Goal: Information Seeking & Learning: Learn about a topic

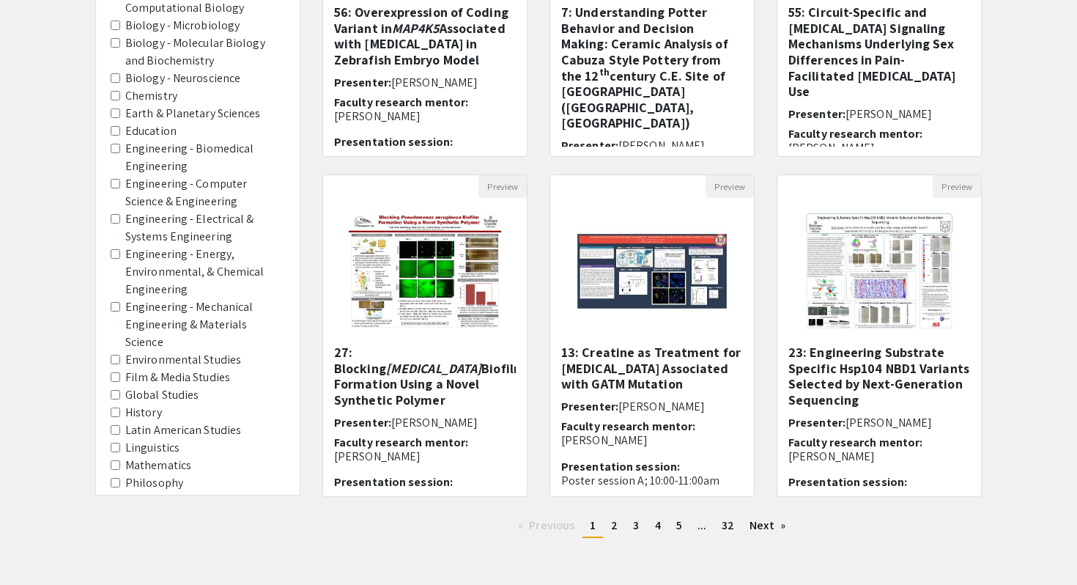
scroll to position [349, 0]
click at [115, 459] on area-Mathematics "Mathematics" at bounding box center [116, 464] width 10 height 10
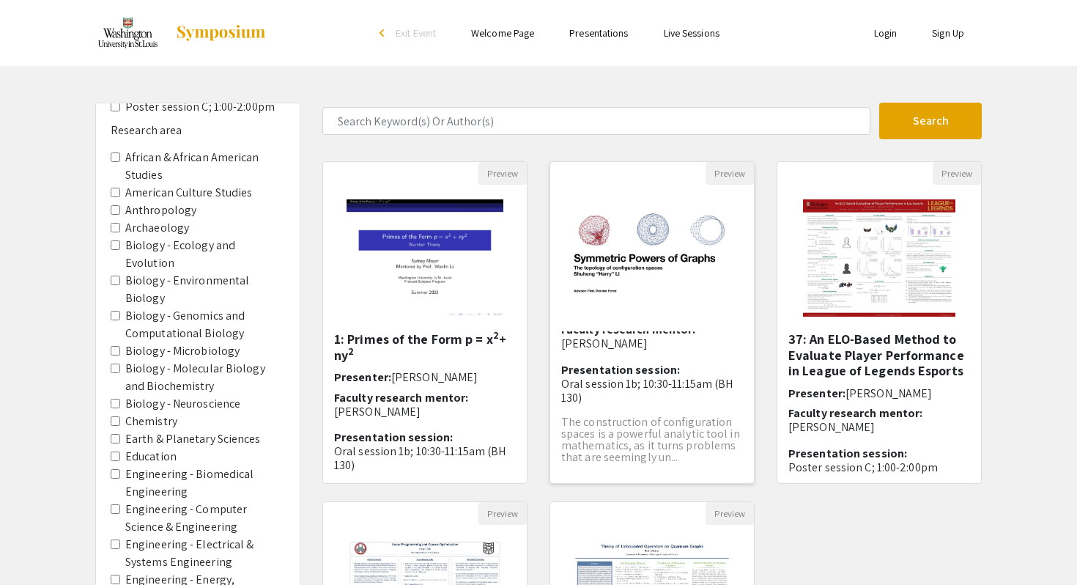
scroll to position [85, 0]
click at [629, 451] on p "The construction of configuration spaces is a powerful analytic tool in mathema…" at bounding box center [652, 438] width 182 height 47
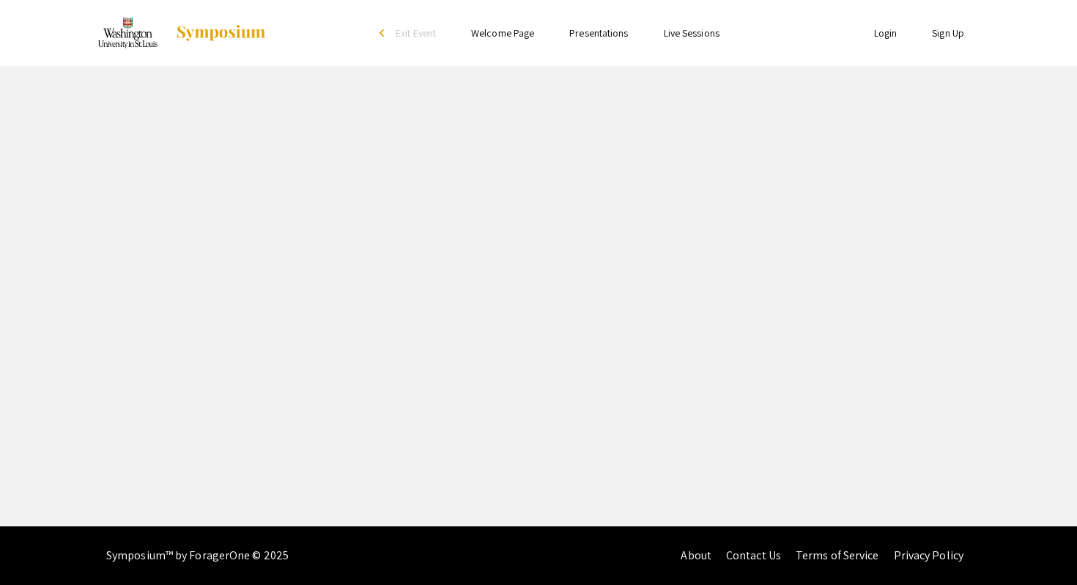
select select "custom"
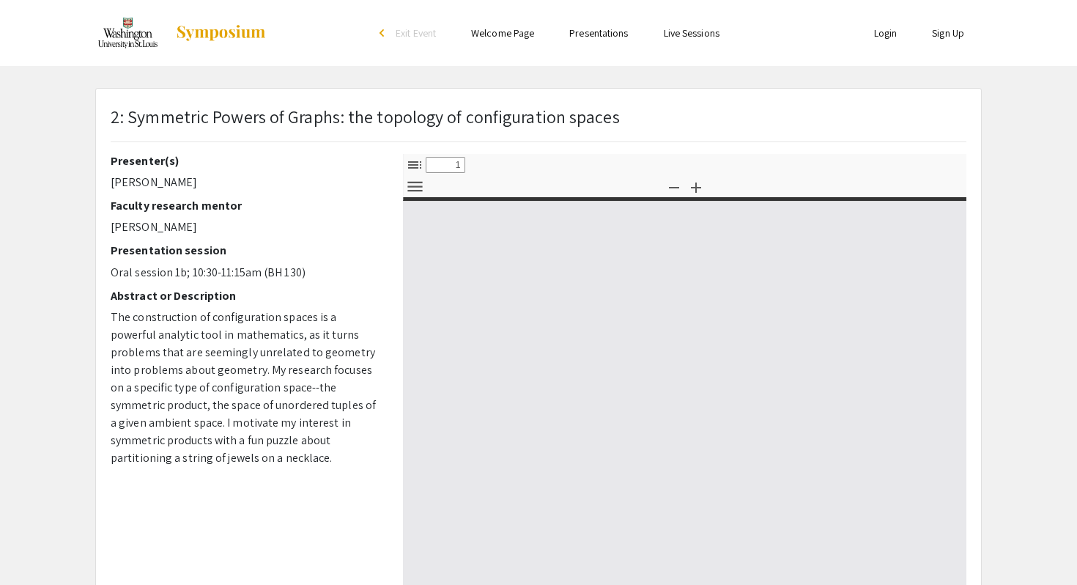
type input "0"
select select "custom"
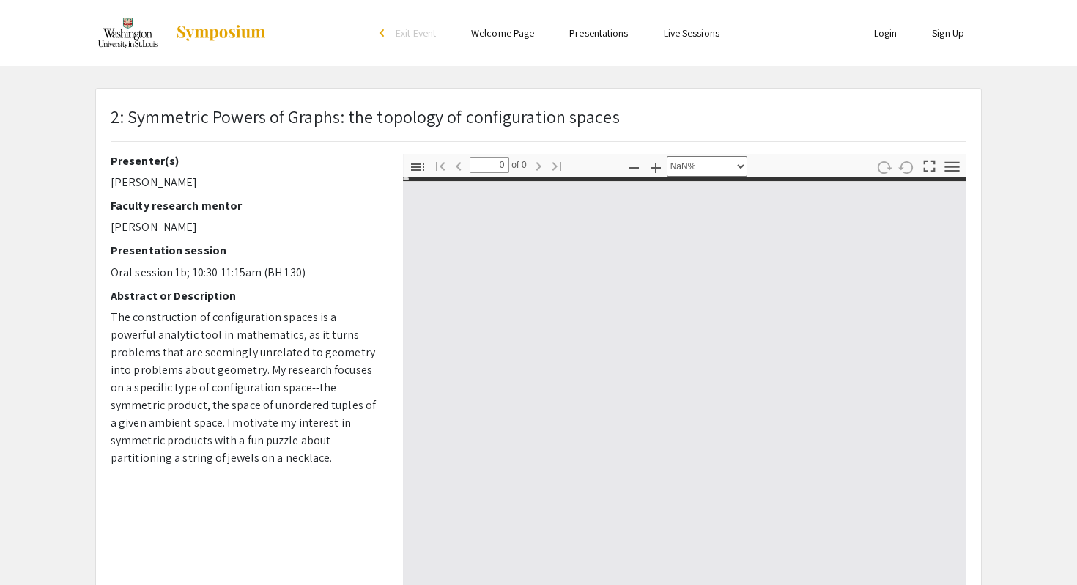
type input "1"
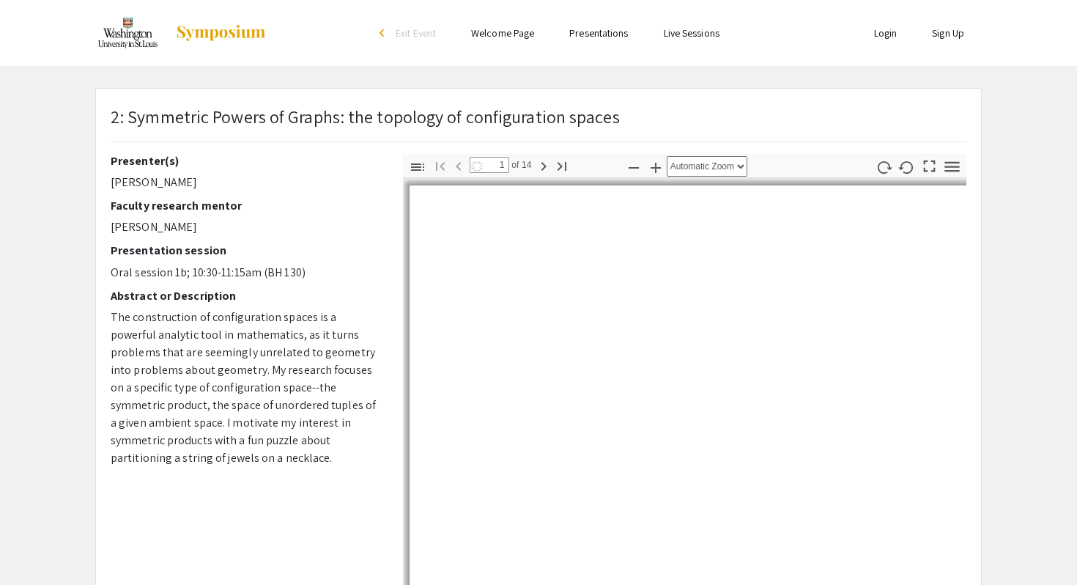
select select "auto"
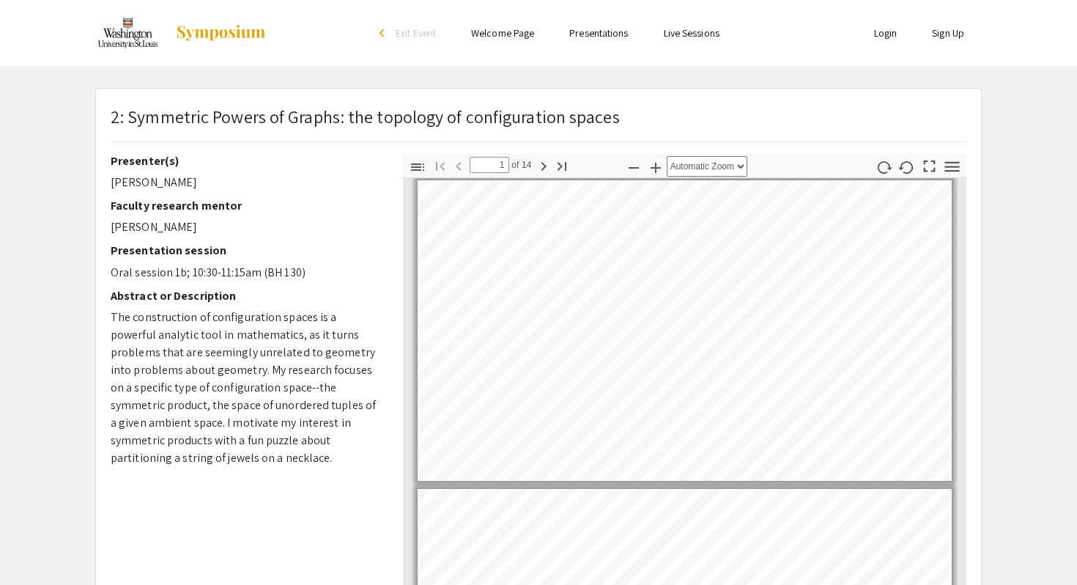
click at [152, 314] on p "The construction of configuration spaces is a powerful analytic tool in mathema…" at bounding box center [246, 388] width 270 height 158
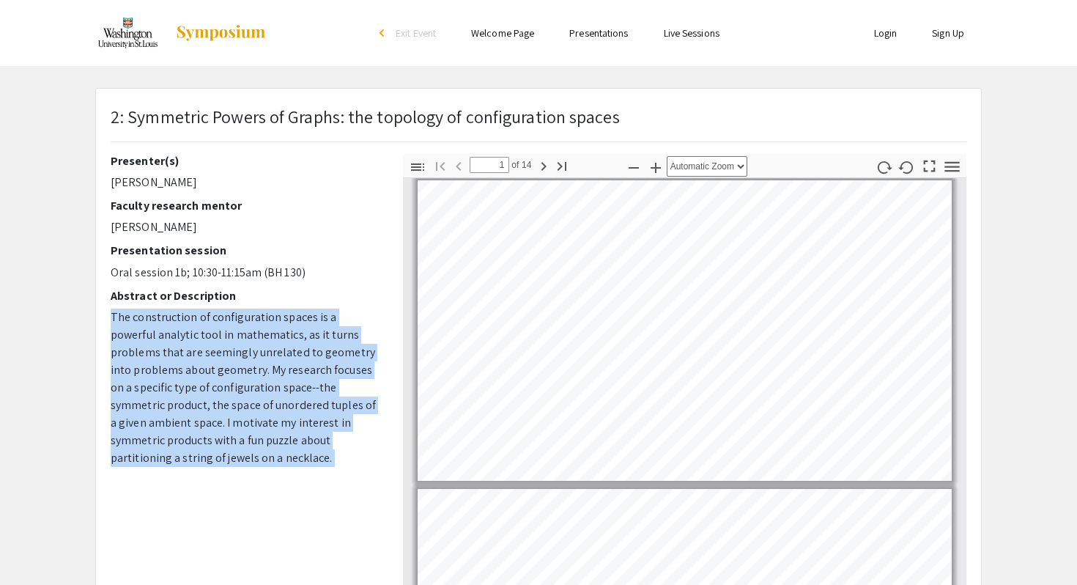
click at [152, 314] on p "The construction of configuration spaces is a powerful analytic tool in mathema…" at bounding box center [246, 388] width 270 height 158
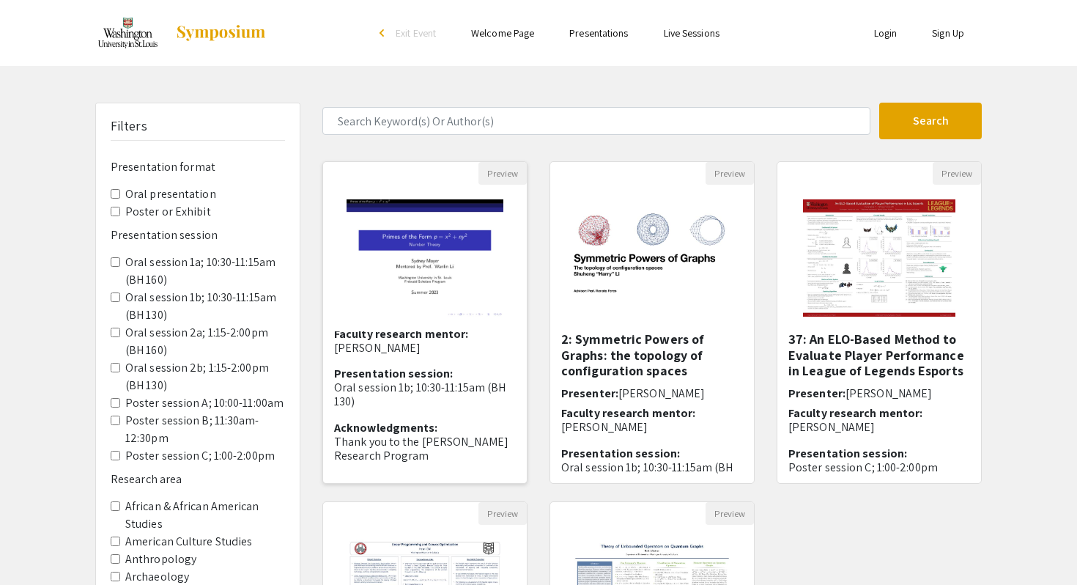
scroll to position [123, 0]
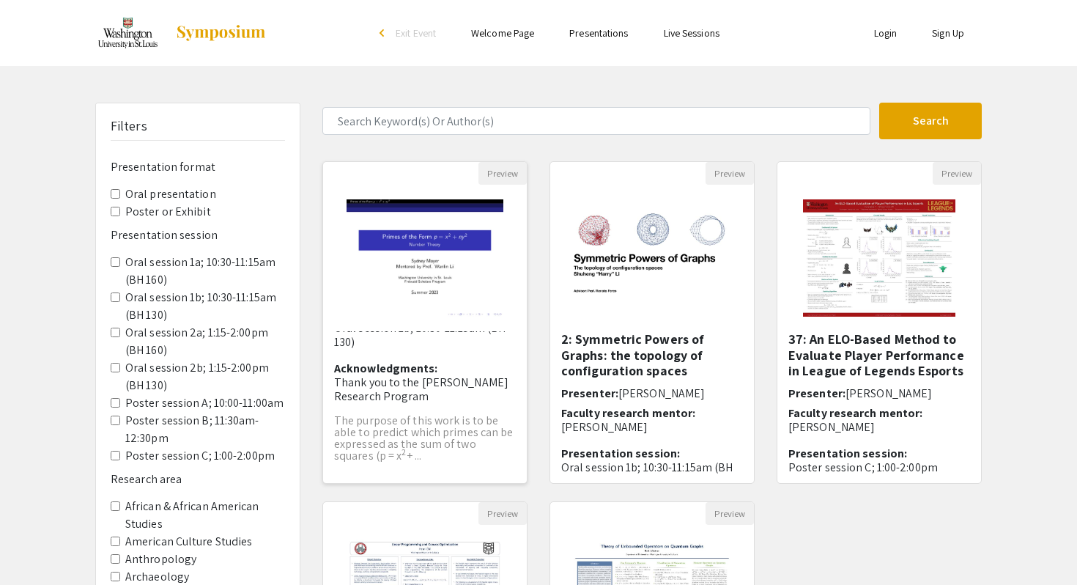
click at [432, 429] on p "The purpose of this work is to be able to predict which primes can be expressed…" at bounding box center [425, 438] width 182 height 47
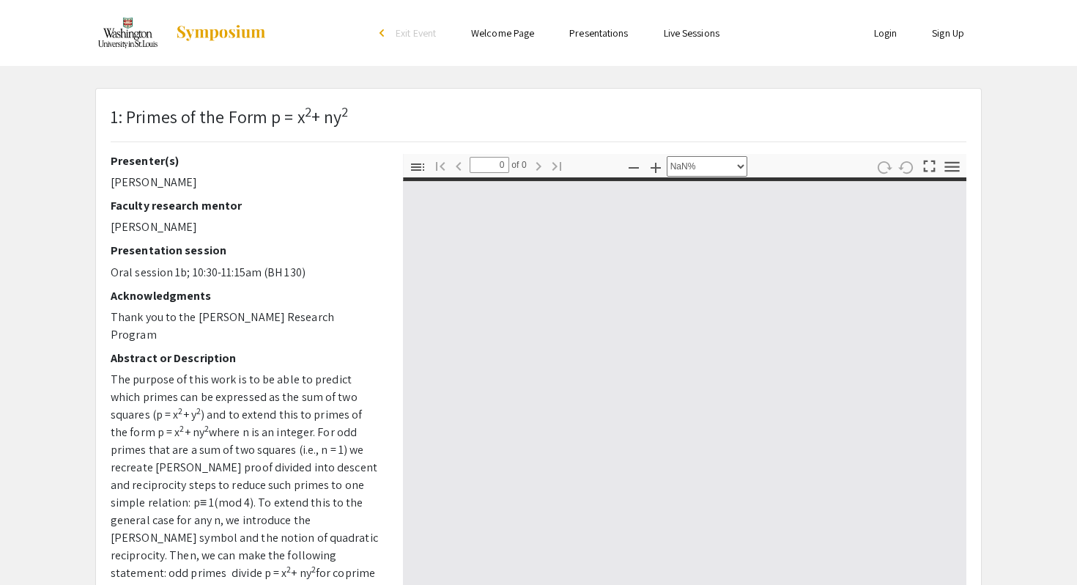
select select "auto"
type input "1"
select select "auto"
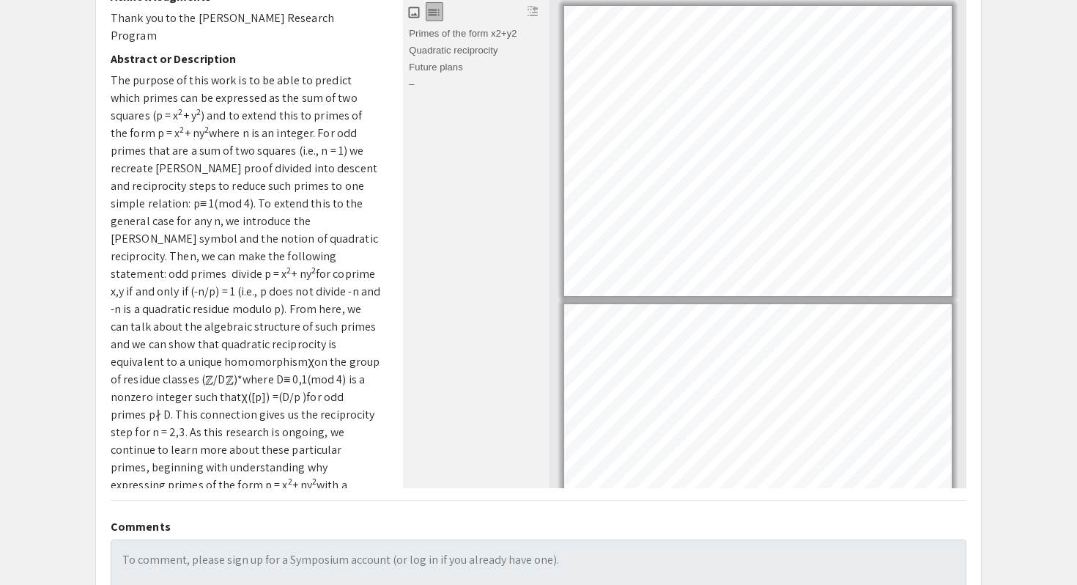
scroll to position [182, 0]
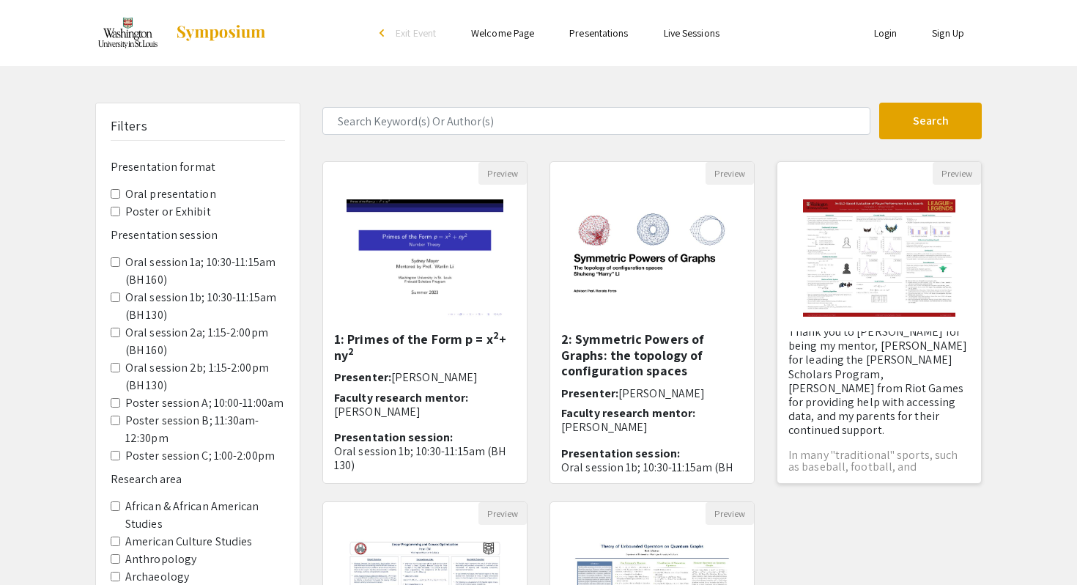
scroll to position [195, 0]
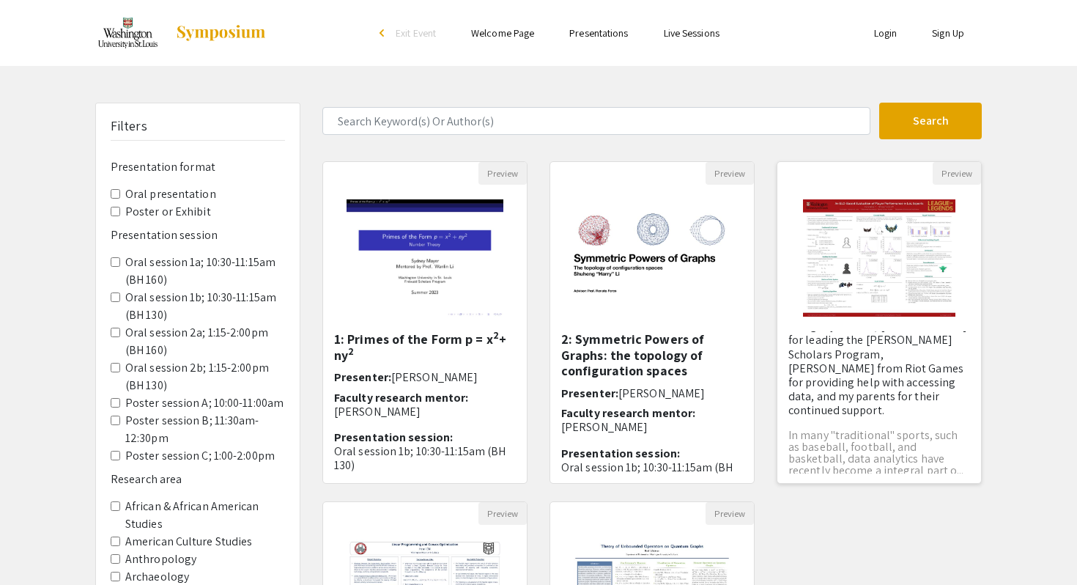
click at [909, 429] on p "In many "traditional" sports, such as baseball, football, and basketball, data …" at bounding box center [879, 452] width 182 height 47
select select "custom"
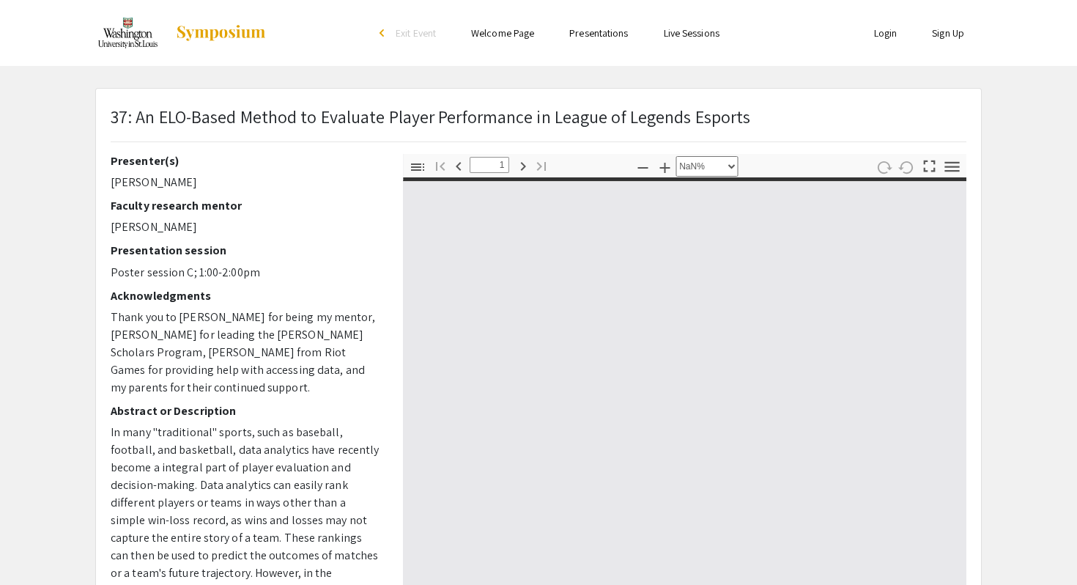
type input "0"
select select "auto"
type input "1"
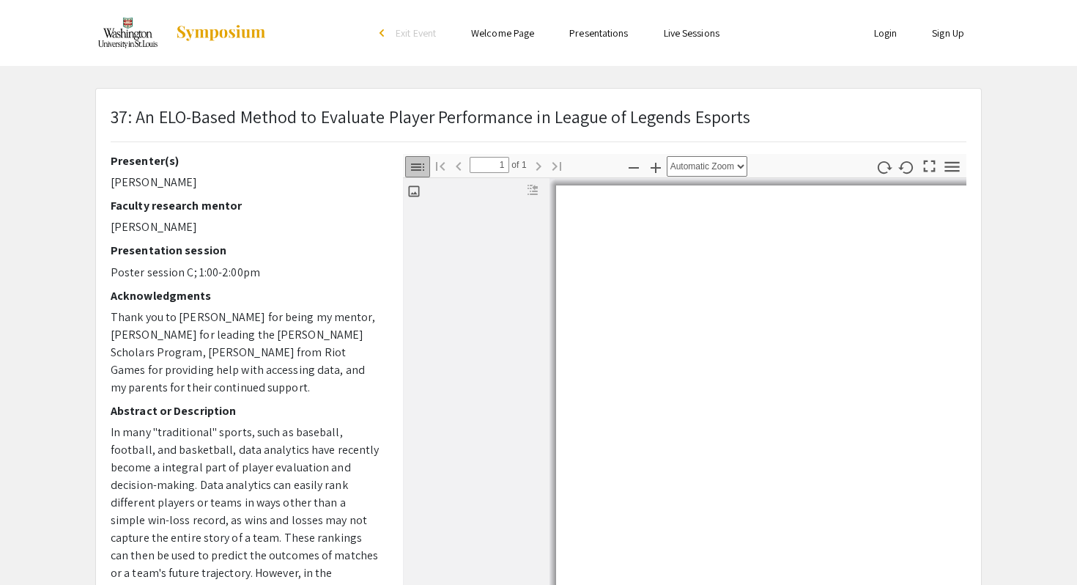
select select "auto"
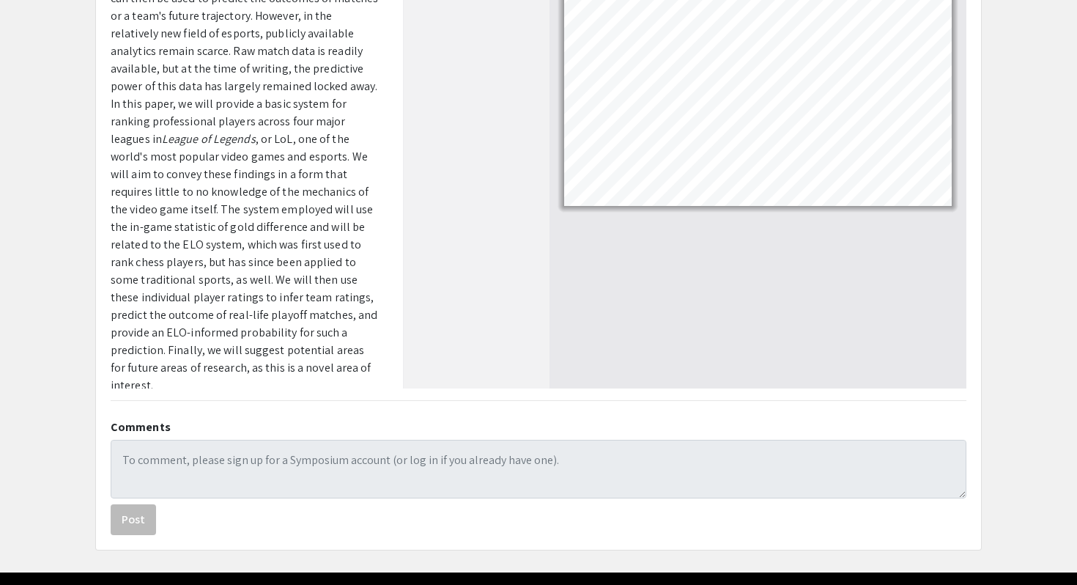
scroll to position [287, 0]
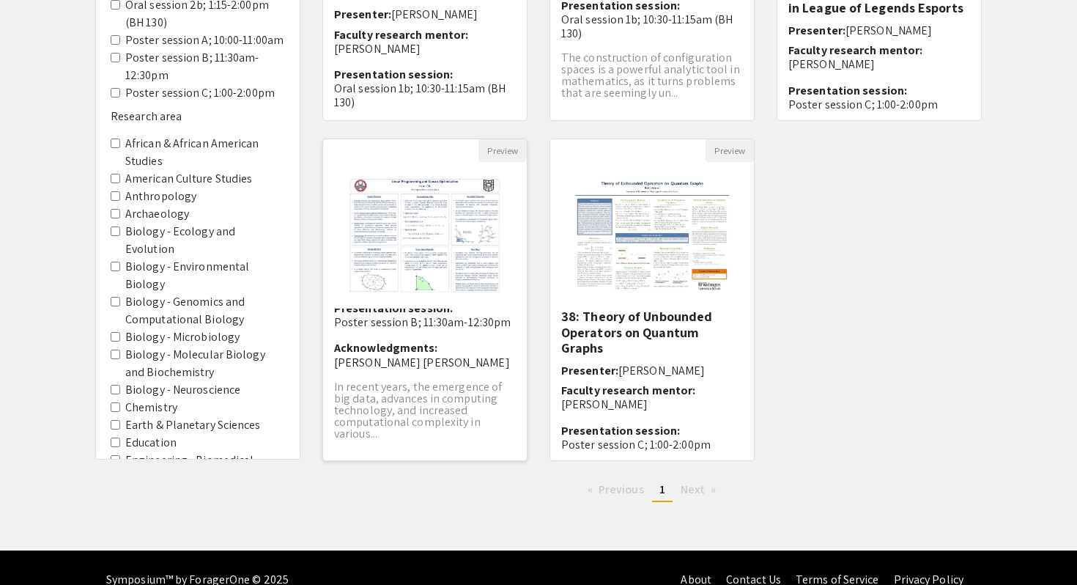
scroll to position [363, 0]
click at [435, 402] on p "In recent years, the emergence of big data, advances in computing technology, a…" at bounding box center [425, 409] width 182 height 59
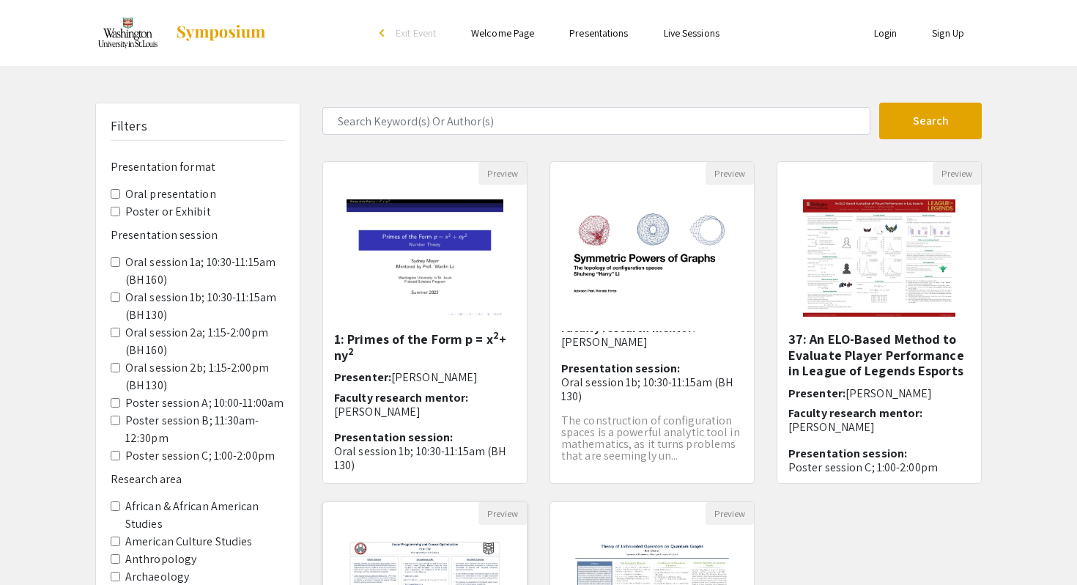
select select "custom"
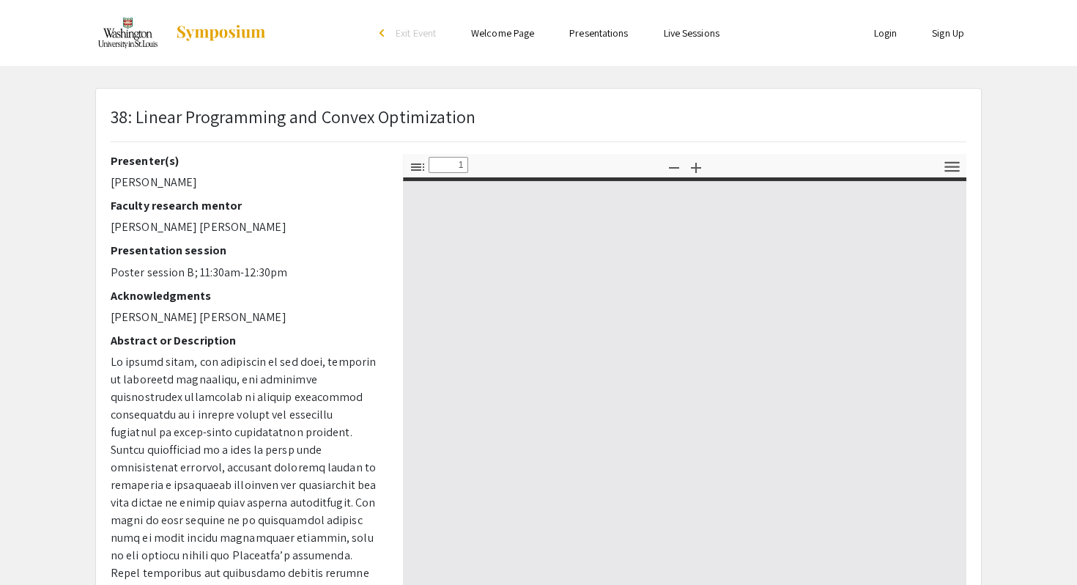
type input "0"
select select "custom"
type input "1"
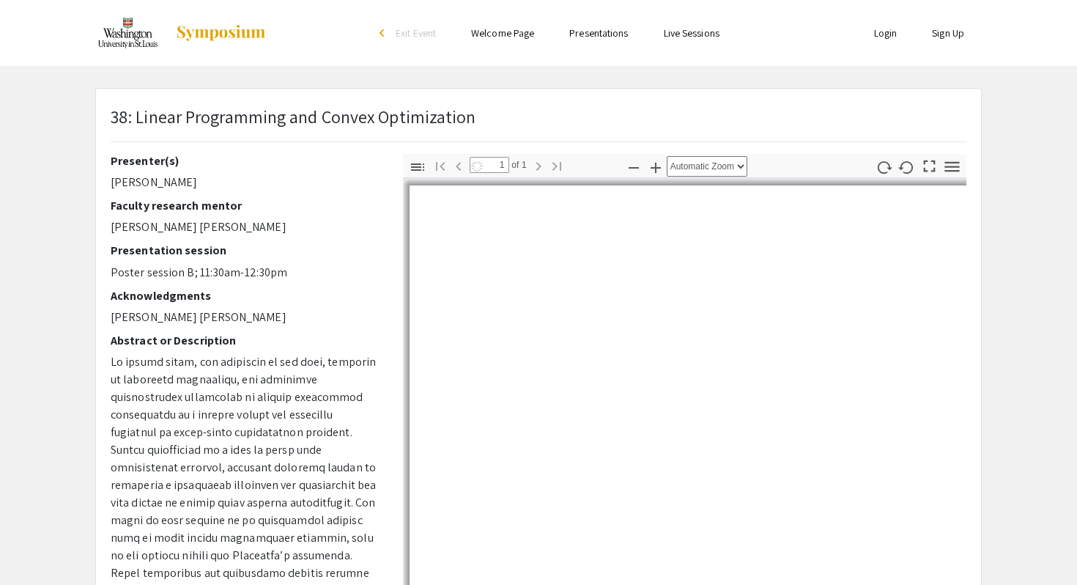
select select "auto"
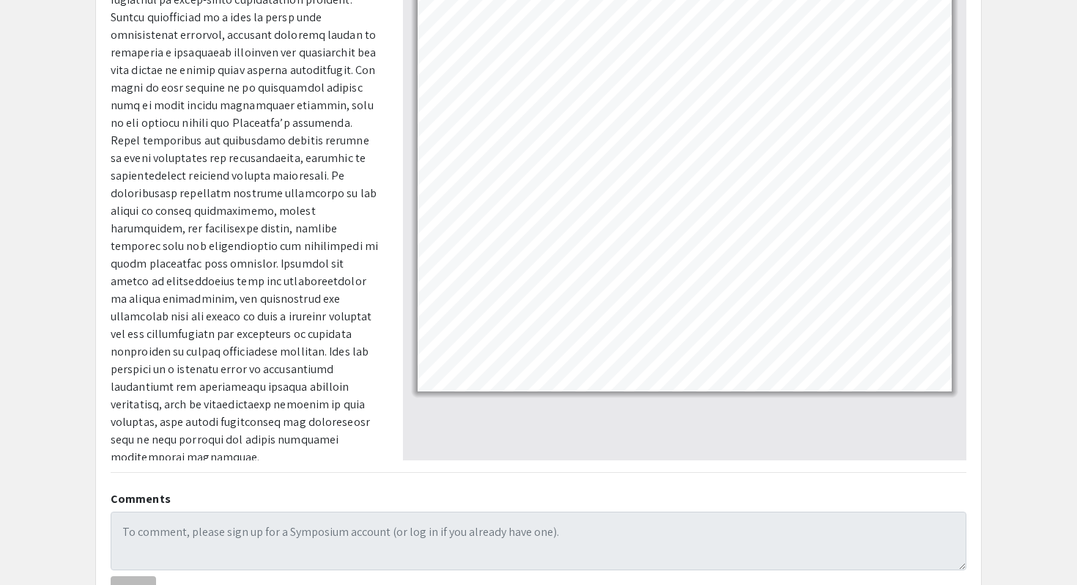
scroll to position [207, 0]
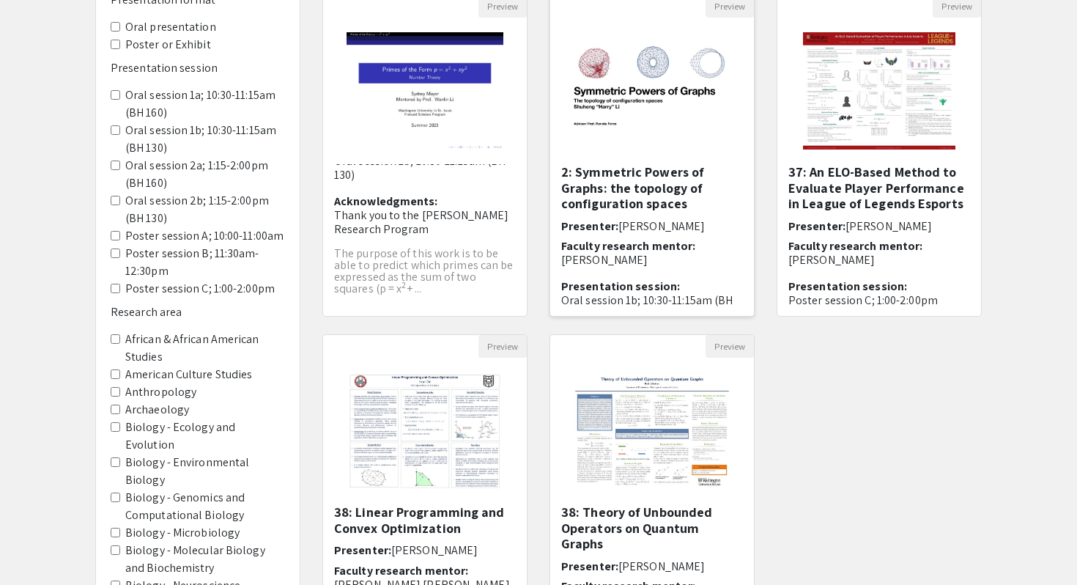
scroll to position [85, 0]
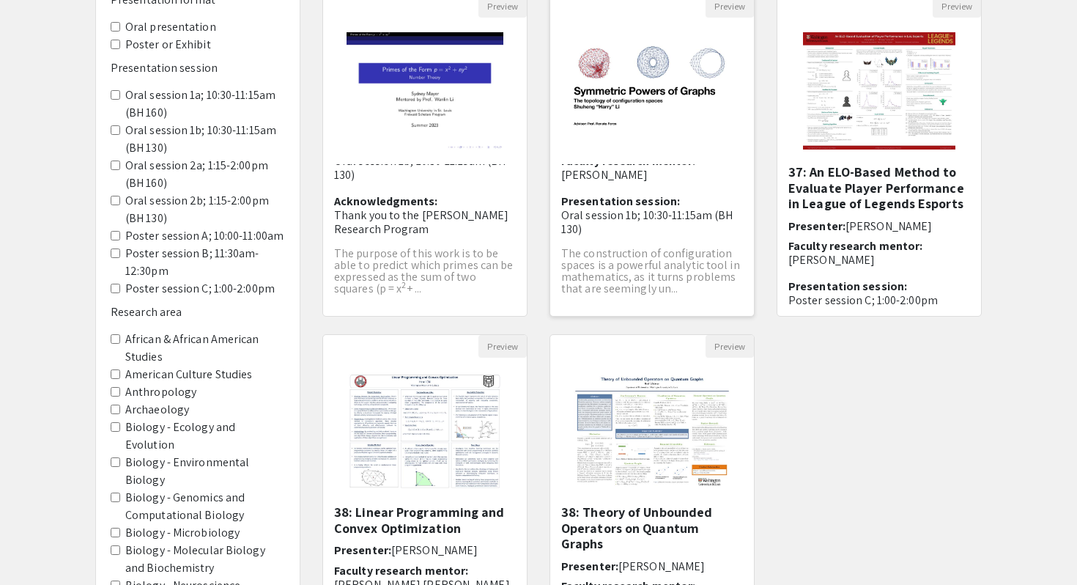
click at [643, 282] on p "The construction of configuration spaces is a powerful analytic tool in mathema…" at bounding box center [652, 271] width 182 height 47
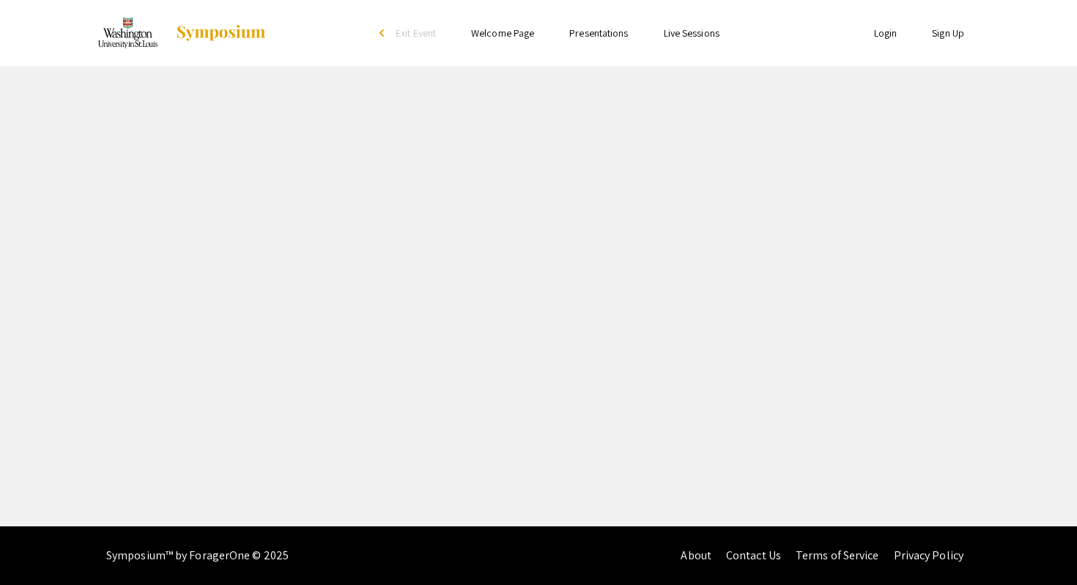
select select "custom"
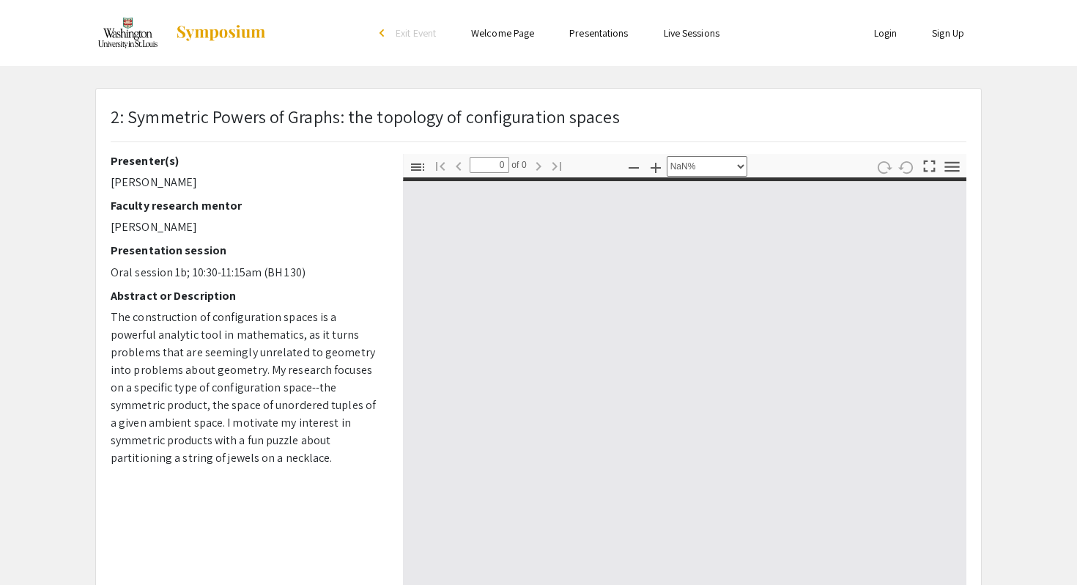
type input "1"
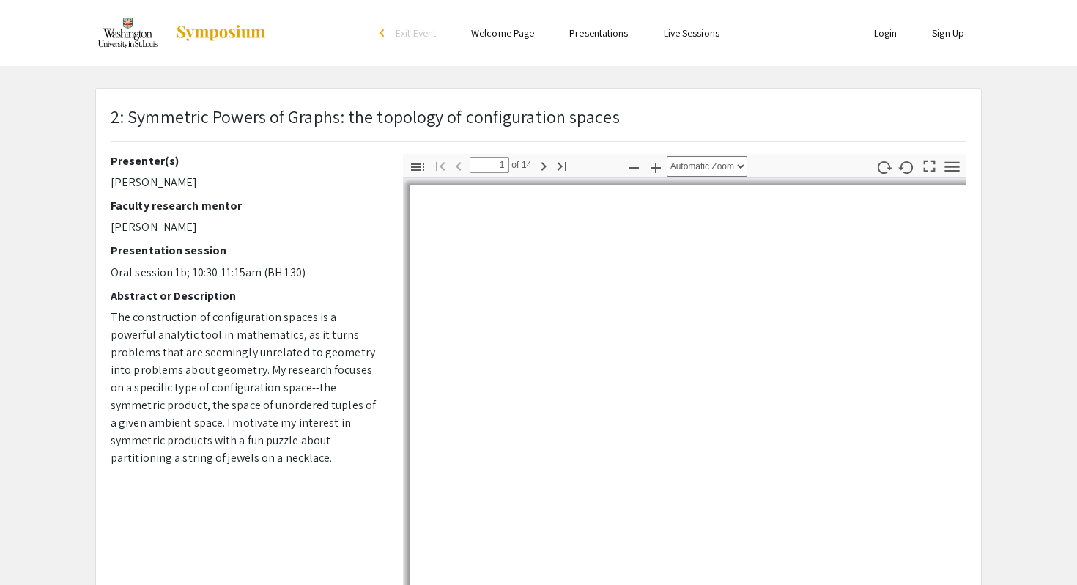
select select "auto"
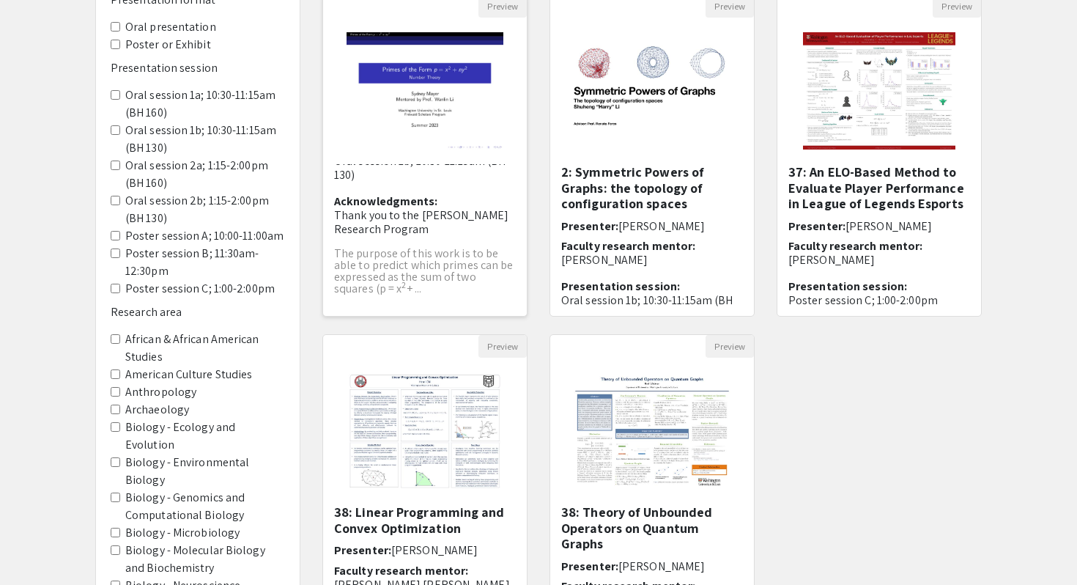
click at [447, 270] on p "The purpose of this work is to be able to predict which primes can be expressed…" at bounding box center [425, 271] width 182 height 47
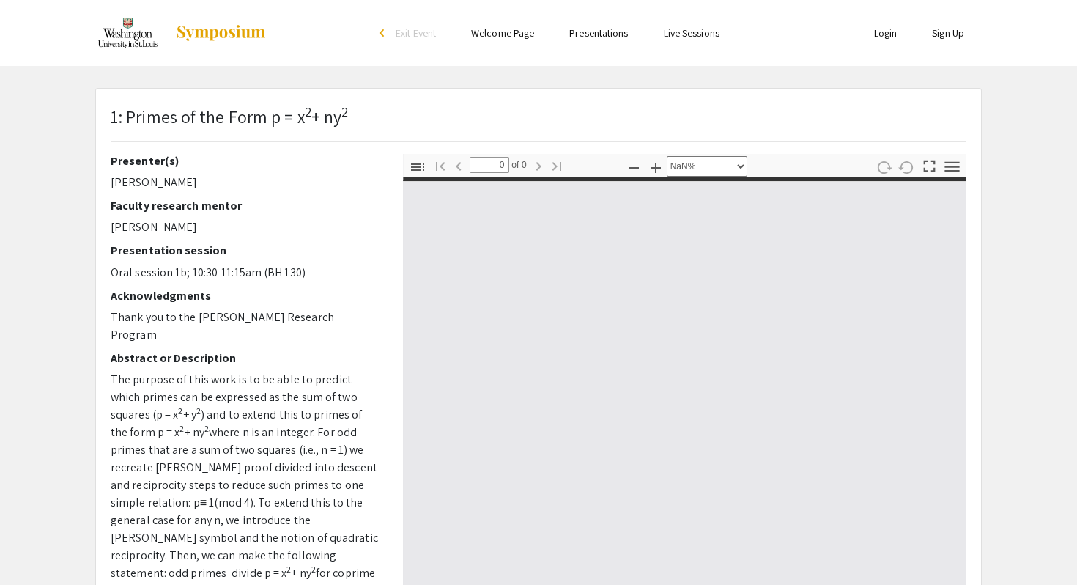
select select "auto"
type input "1"
select select "auto"
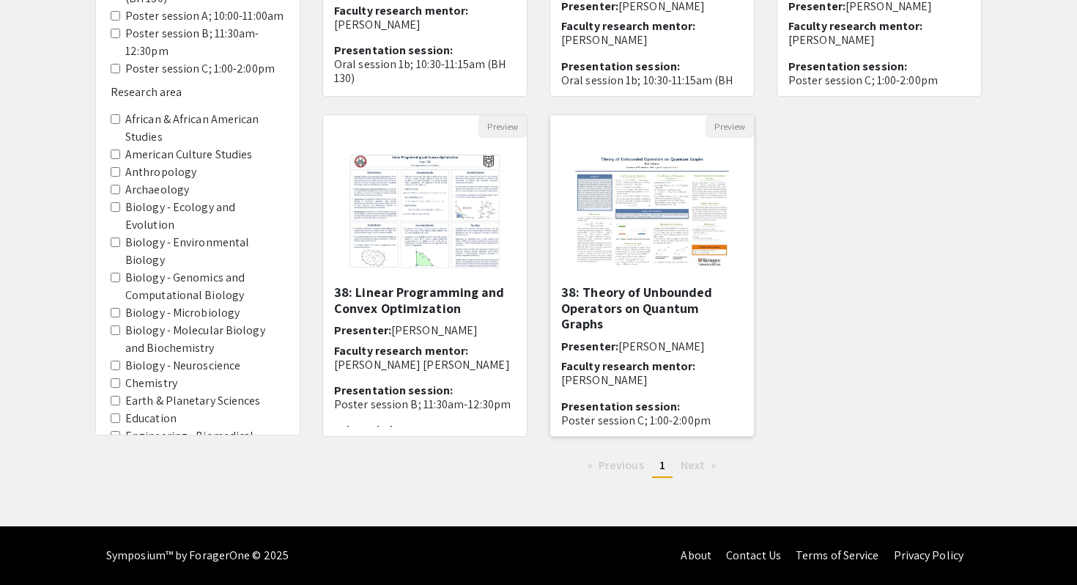
click at [607, 413] on p "Poster session C; 1:00-2:00pm" at bounding box center [652, 420] width 182 height 14
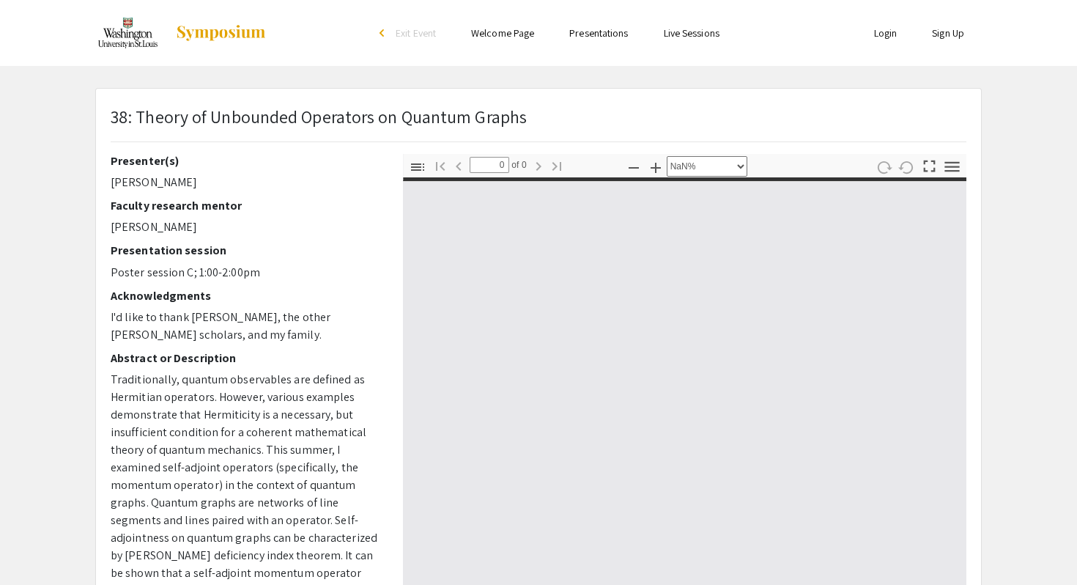
select select "auto"
type input "1"
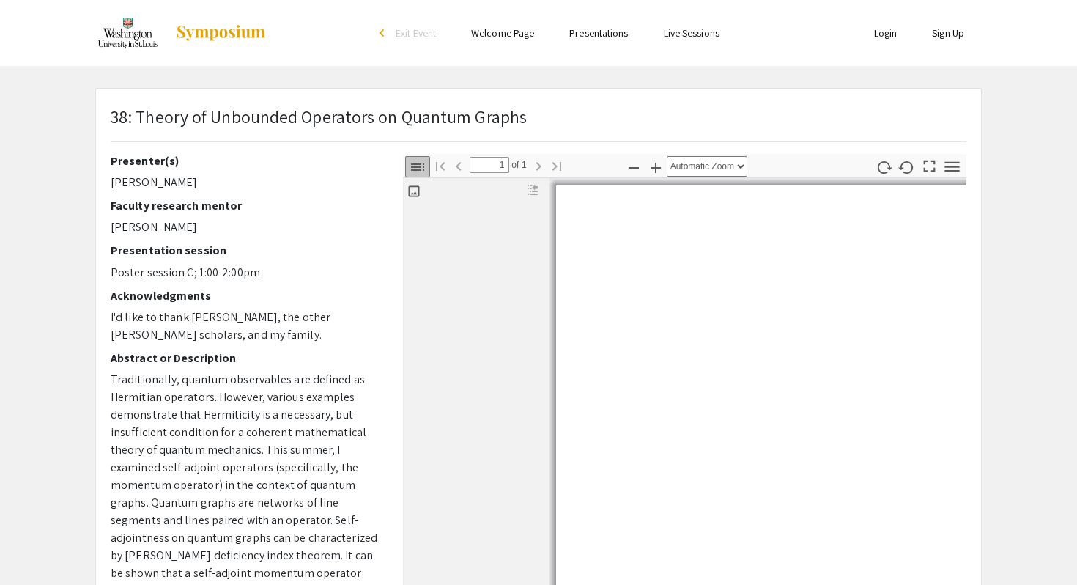
select select "auto"
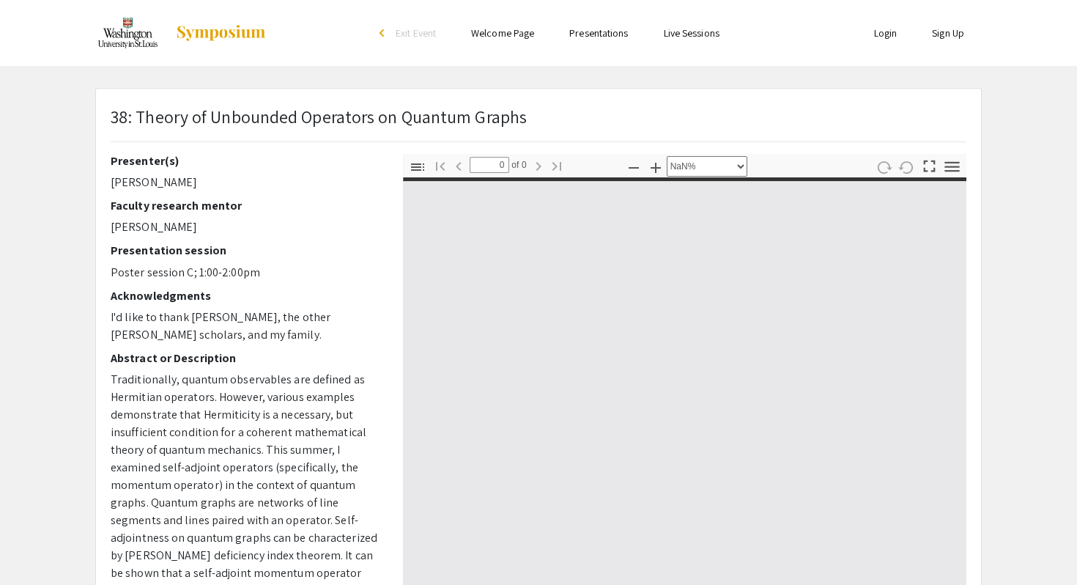
select select "custom"
type input "1"
select select "auto"
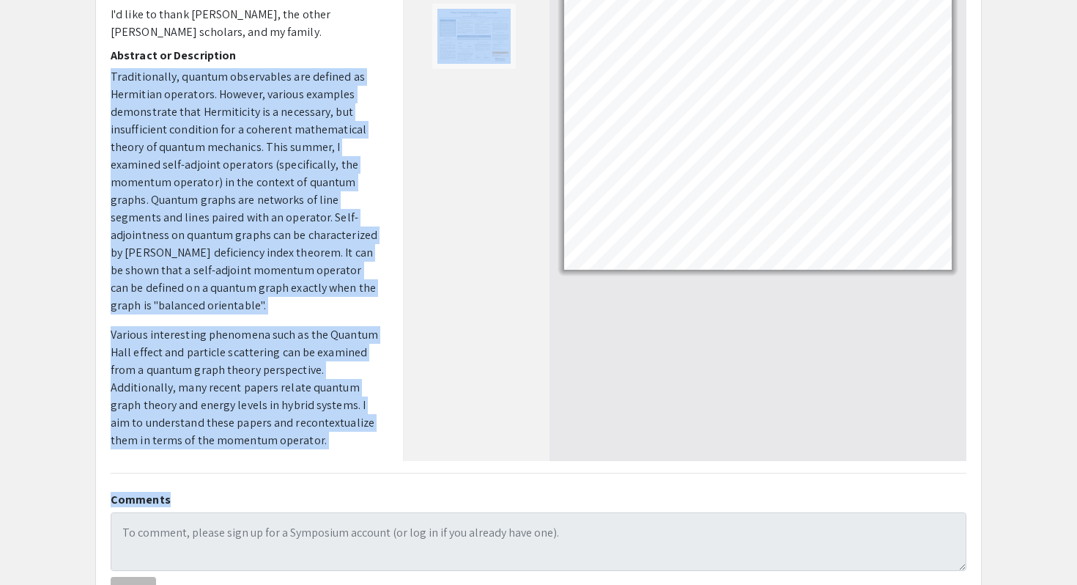
scroll to position [266, 0]
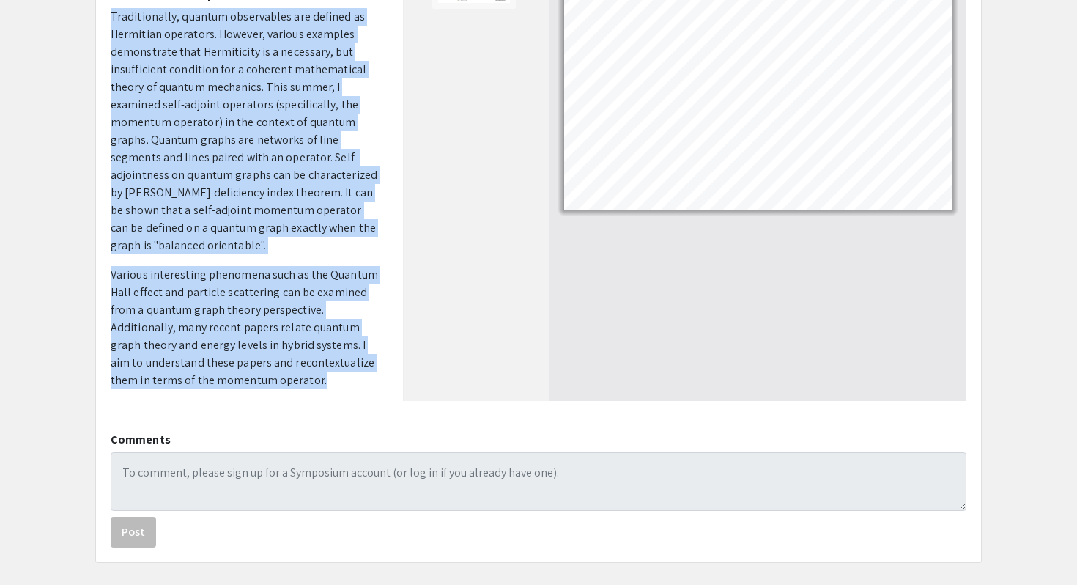
drag, startPoint x: 113, startPoint y: 283, endPoint x: 326, endPoint y: 380, distance: 234.5
click at [326, 380] on p "Traditionally, quantum observables are defined as Hermitian operators. However,…" at bounding box center [246, 198] width 270 height 381
copy p "Traditionally, quantum observables are defined as Hermitian operators. However,…"
